Goal: Task Accomplishment & Management: Manage account settings

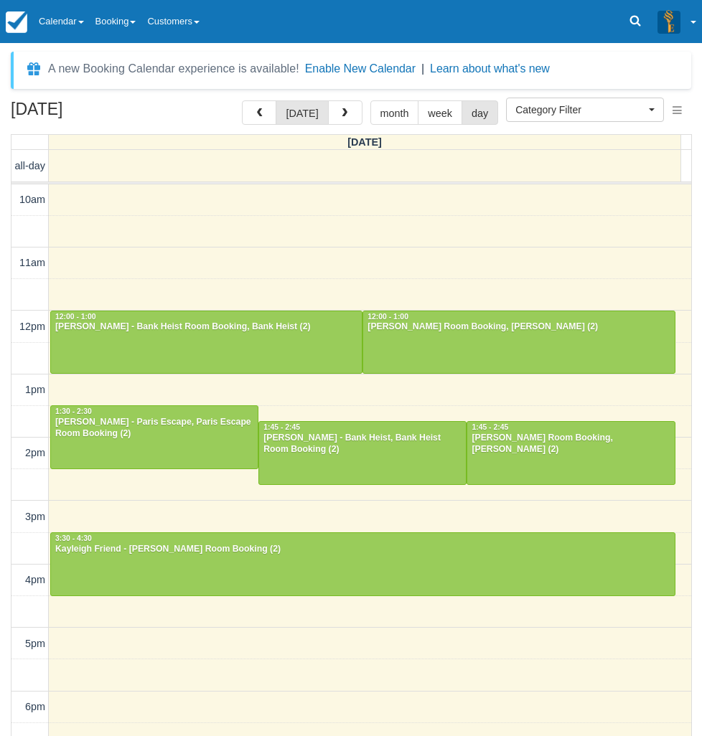
select select
click at [65, 34] on link "Calendar" at bounding box center [61, 21] width 57 height 43
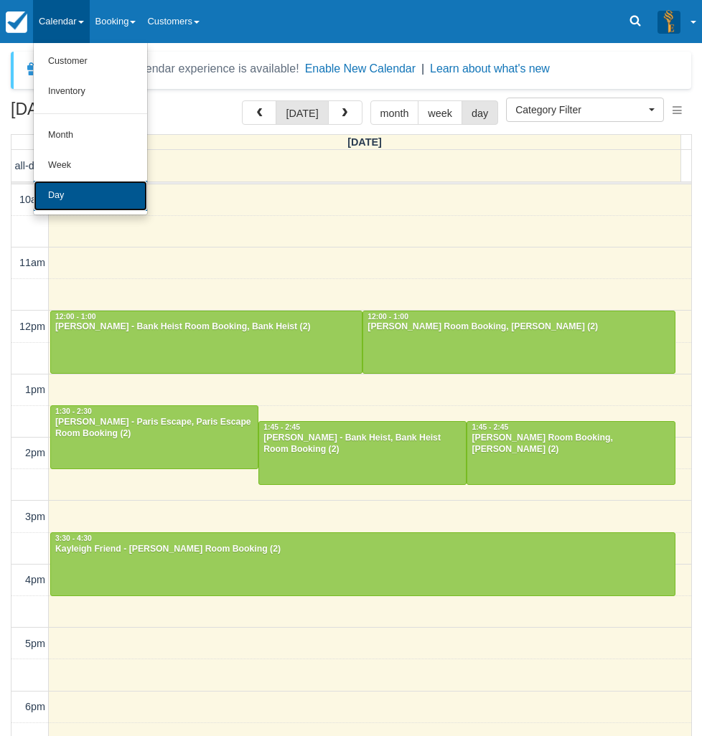
click at [111, 195] on link "Day" at bounding box center [90, 196] width 113 height 30
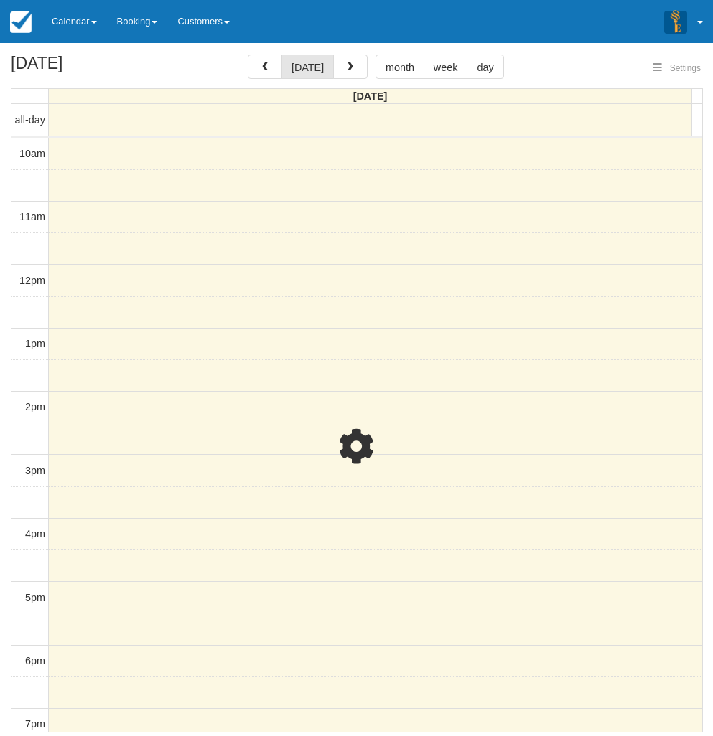
select select
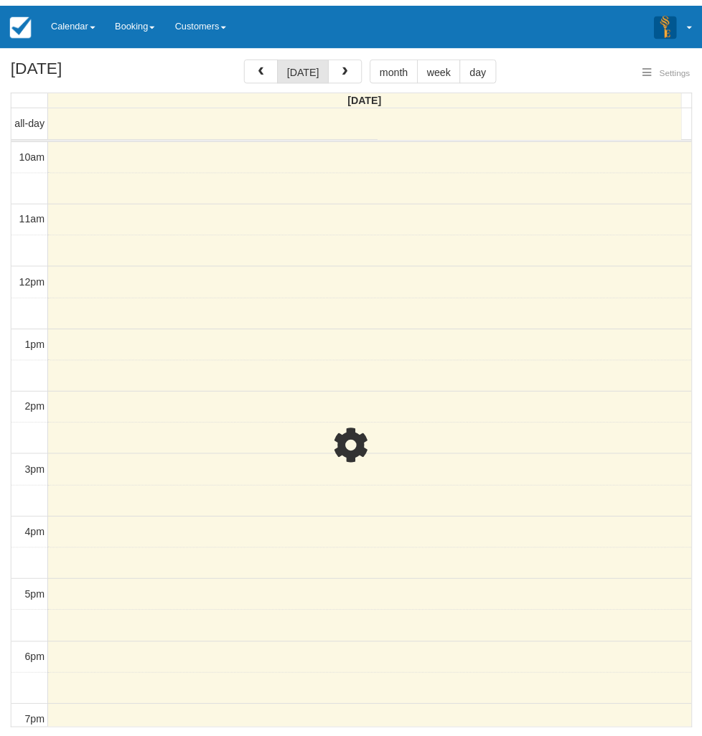
scroll to position [191, 0]
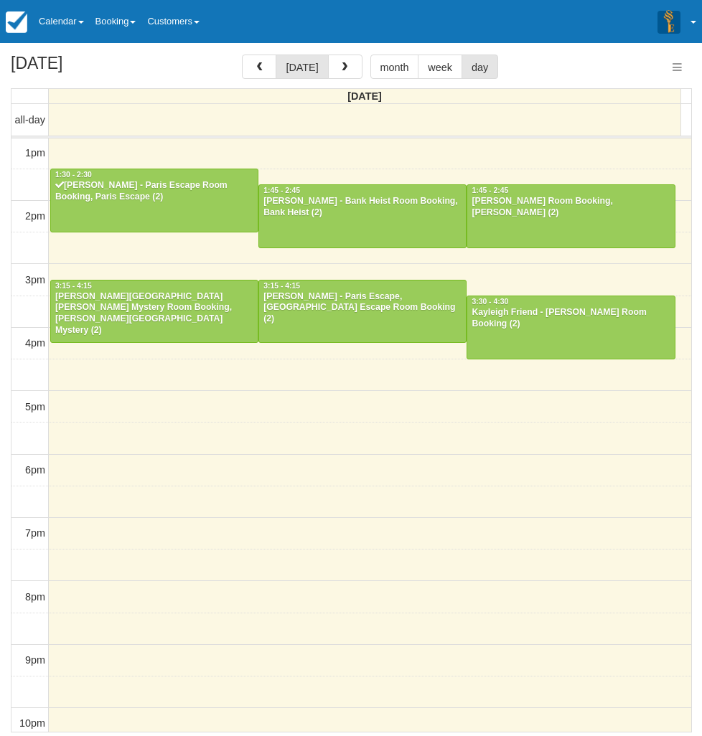
select select
